Goal: Transaction & Acquisition: Purchase product/service

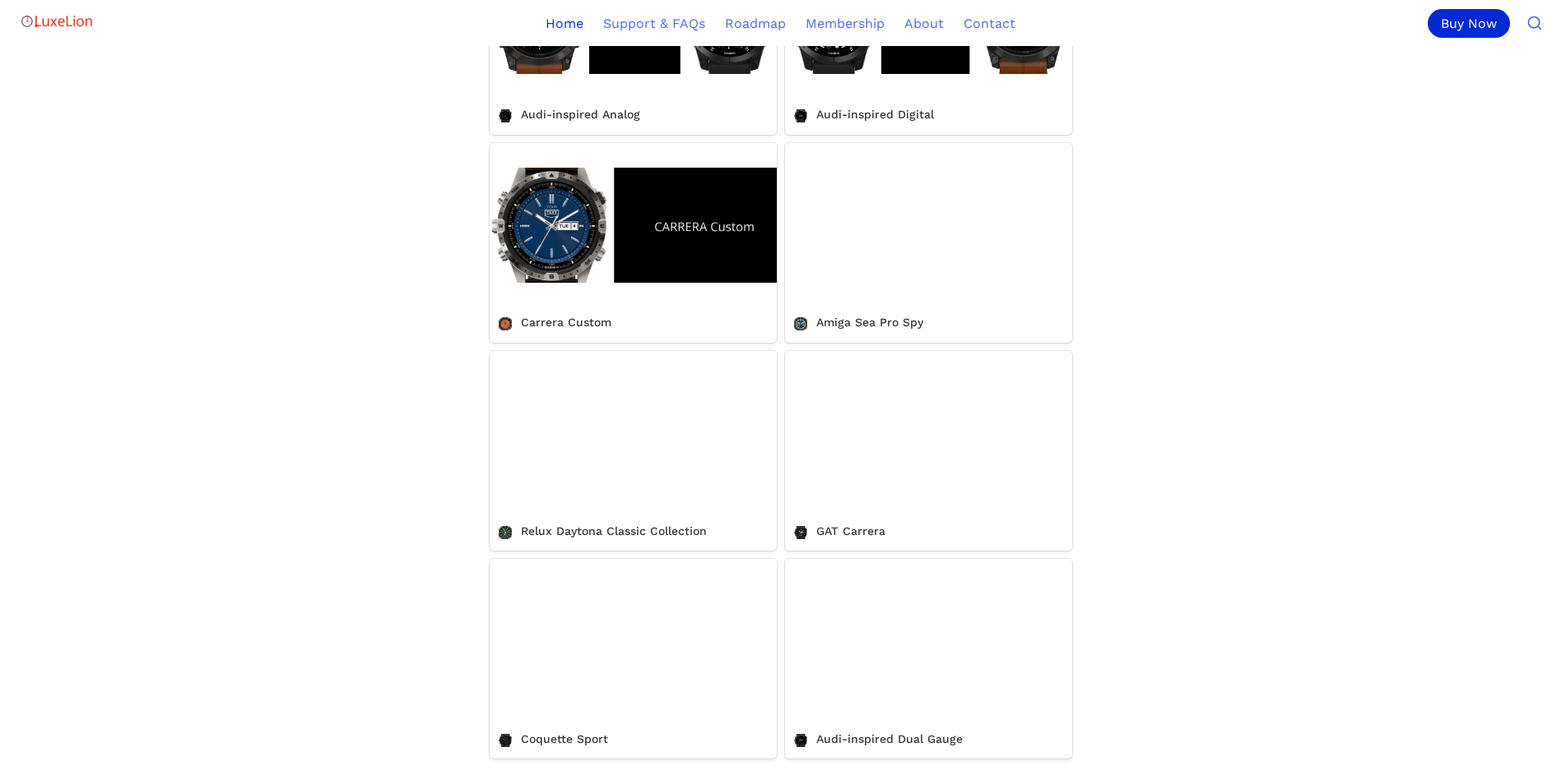
scroll to position [1891, 0]
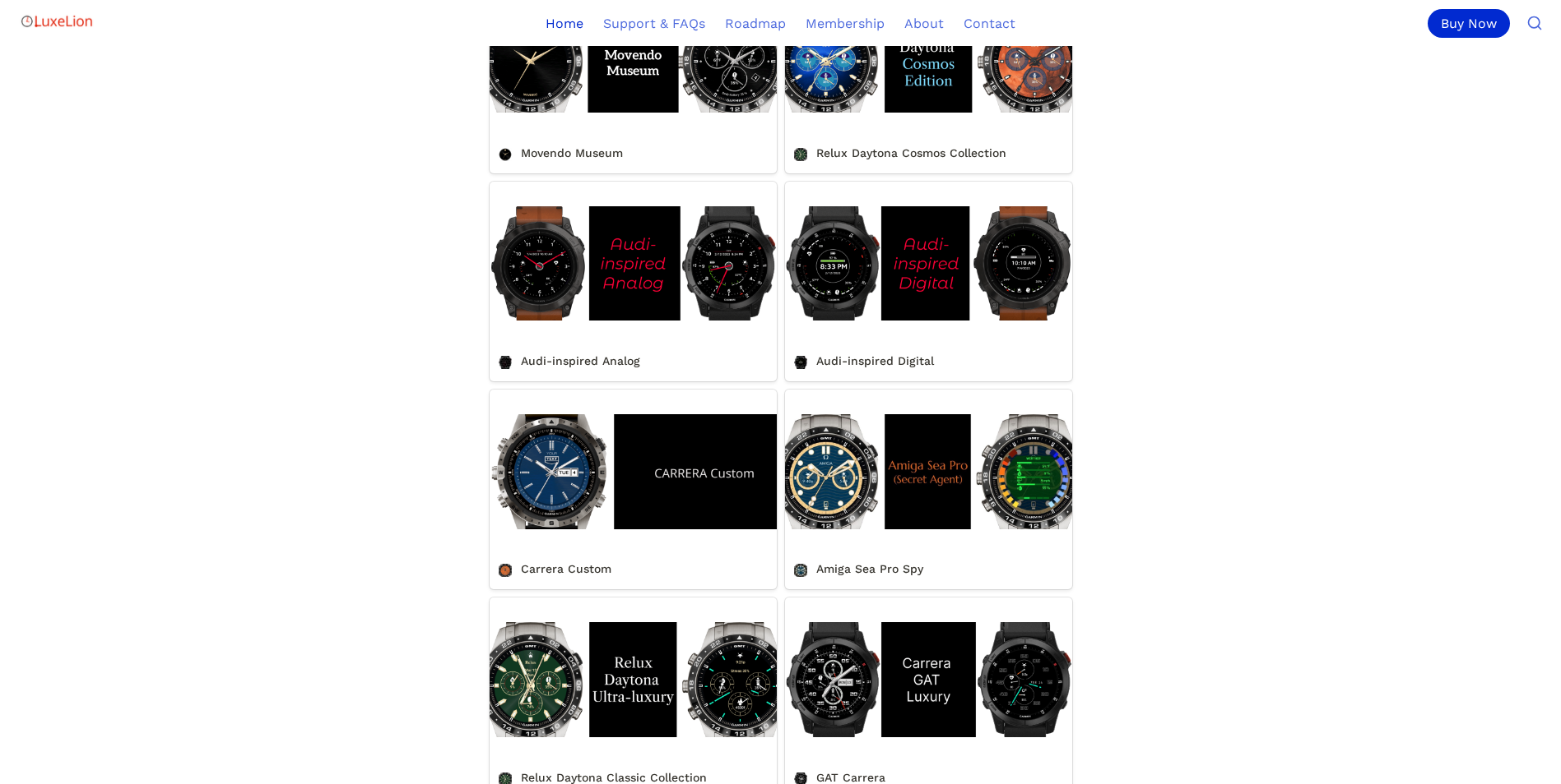
scroll to position [1727, 0]
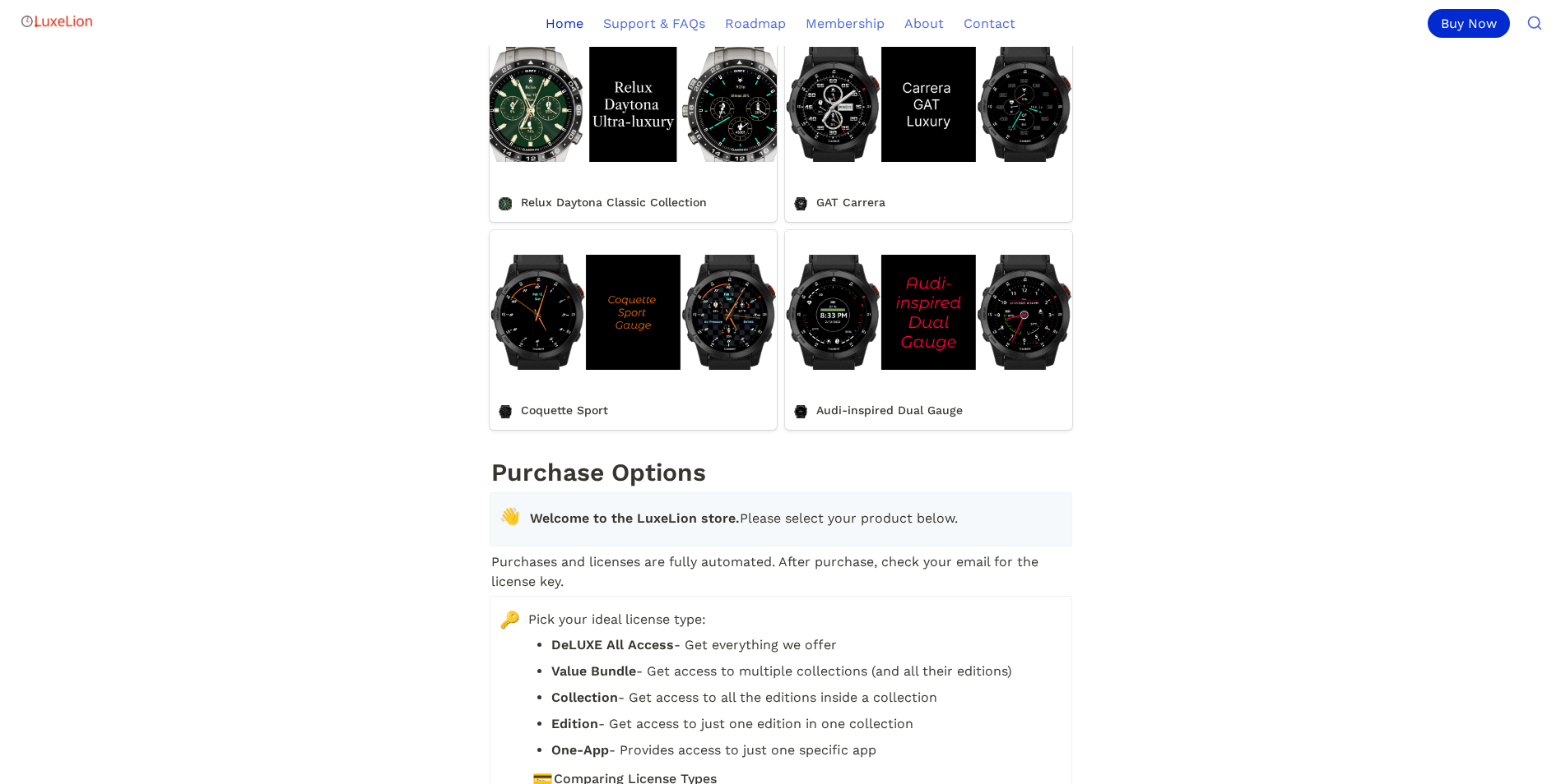
click at [565, 425] on link "Coquette Sport" at bounding box center [633, 330] width 287 height 200
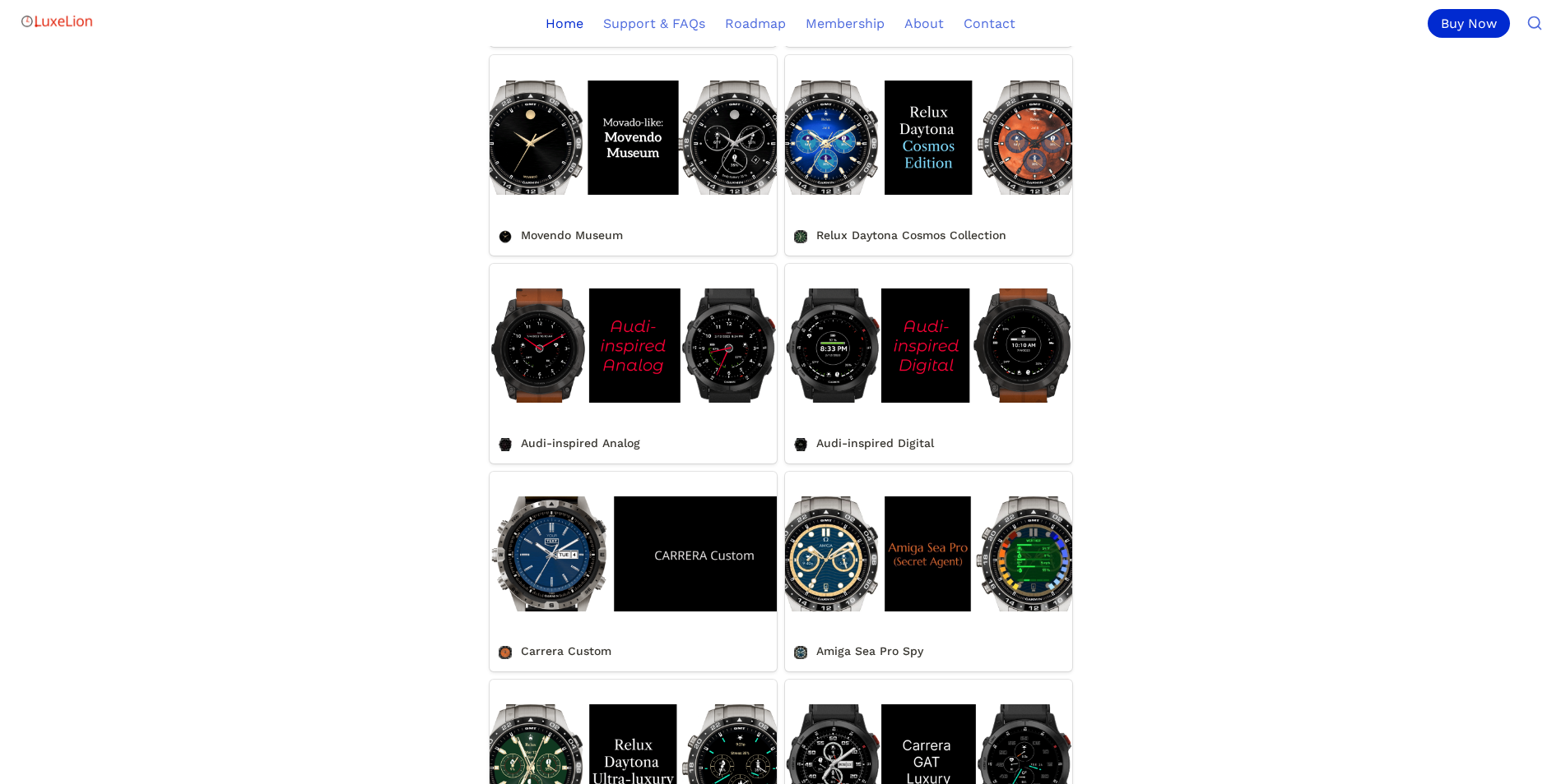
scroll to position [740, 0]
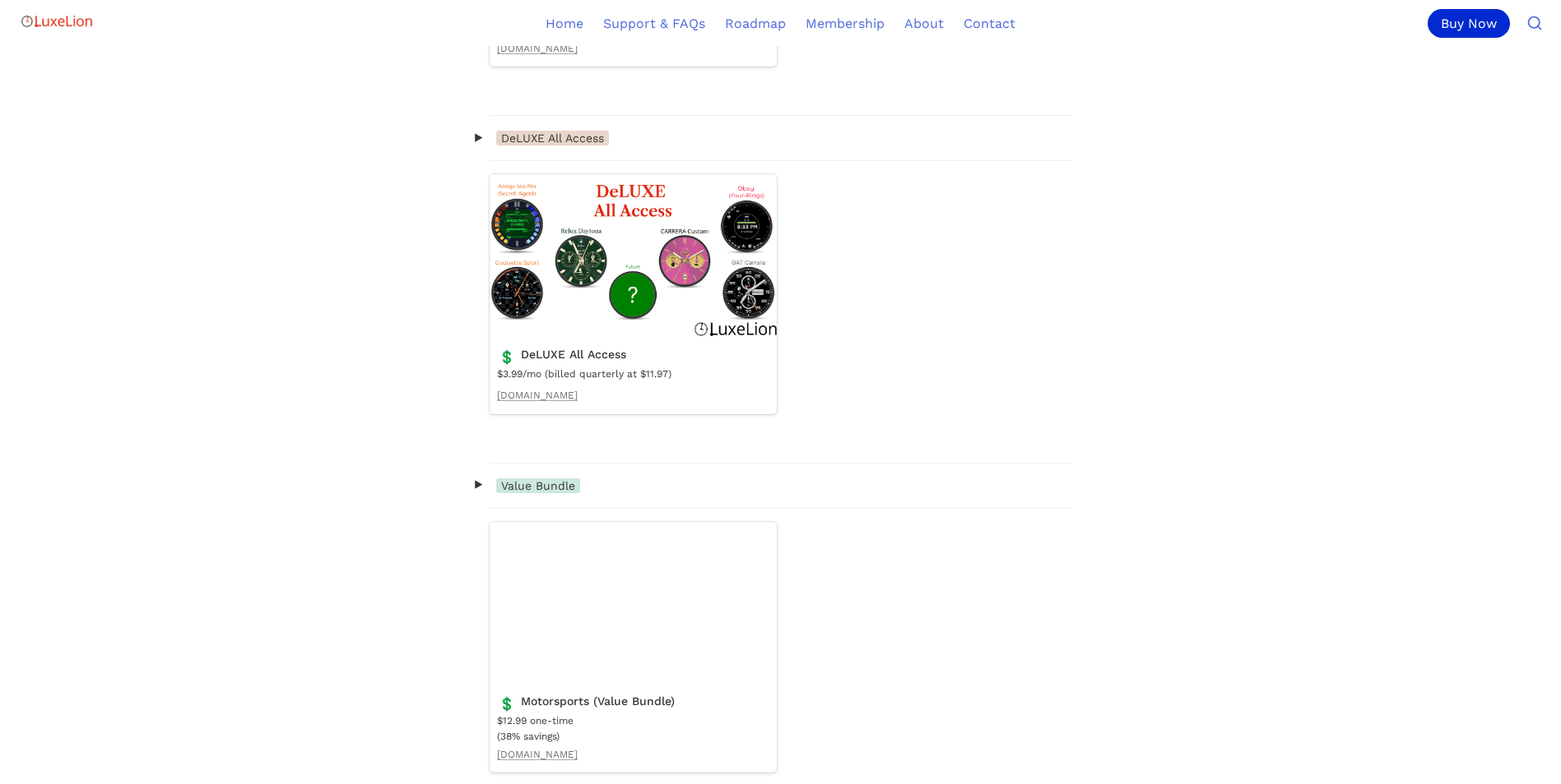
scroll to position [1727, 0]
